Goal: Task Accomplishment & Management: Use online tool/utility

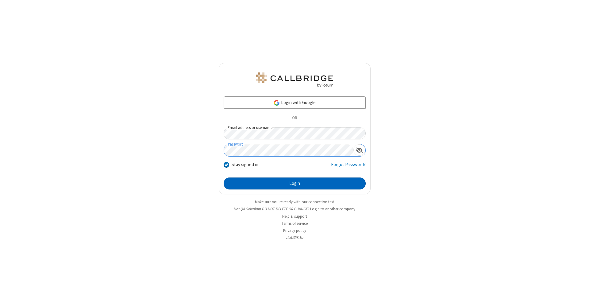
click at [295, 183] on button "Login" at bounding box center [295, 183] width 142 height 12
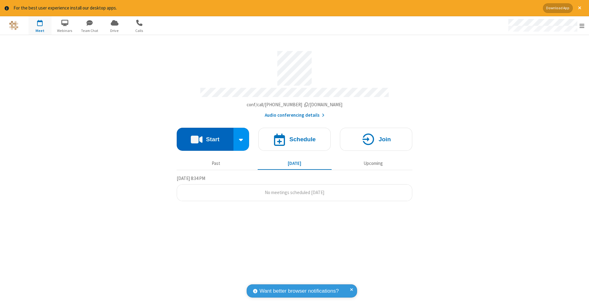
click at [205, 136] on button "Start" at bounding box center [205, 139] width 57 height 23
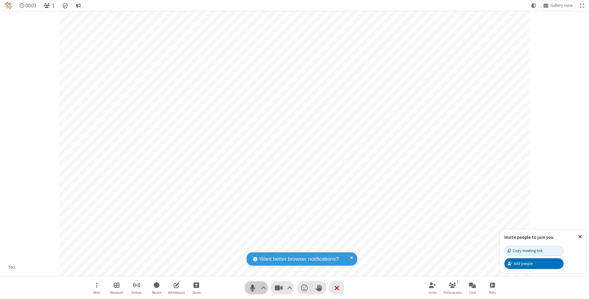
click at [253, 288] on span "Mute (⌘+Shift+A)" at bounding box center [252, 287] width 9 height 9
click at [253, 288] on span "Unmute (⌘+Shift+A)" at bounding box center [252, 287] width 9 height 9
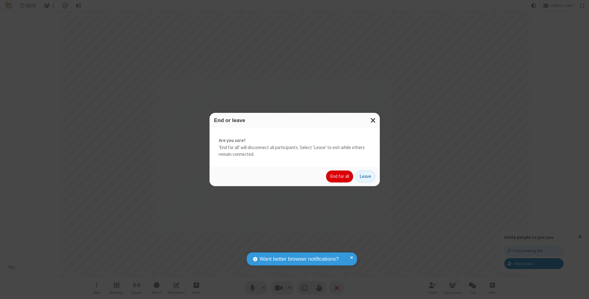
click at [340, 176] on button "End for all" at bounding box center [339, 177] width 27 height 12
